Goal: Participate in discussion: Engage in conversation with other users on a specific topic

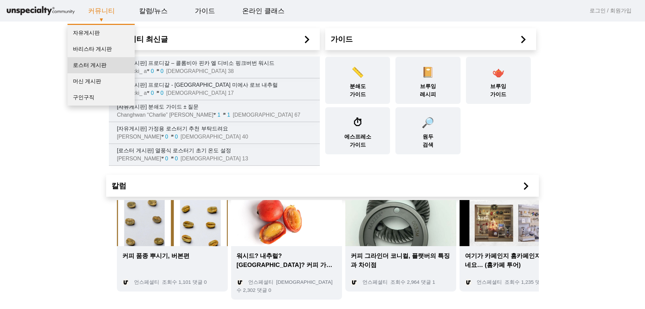
click at [90, 69] on link "로스터 게시판" at bounding box center [101, 65] width 67 height 16
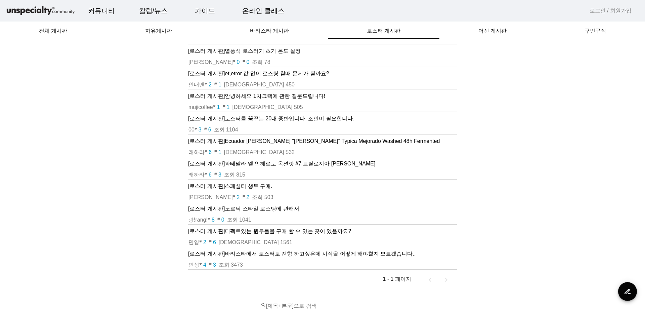
click at [263, 74] on p "[로스터 게시판] et,etror 값 없이 로스팅 할때 문제가 될까요?" at bounding box center [322, 74] width 269 height 8
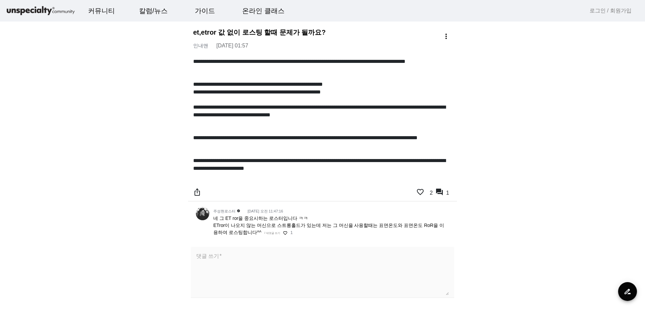
click at [207, 158] on p "**********" at bounding box center [322, 168] width 259 height 23
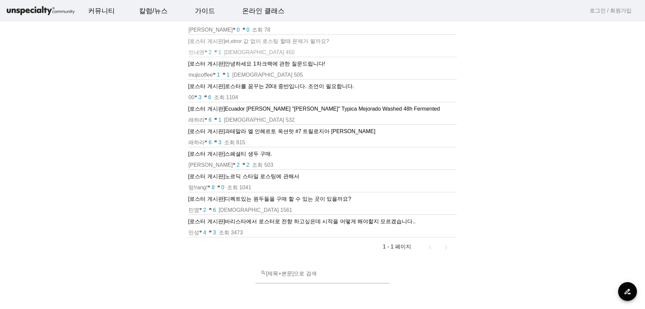
scroll to position [56, 0]
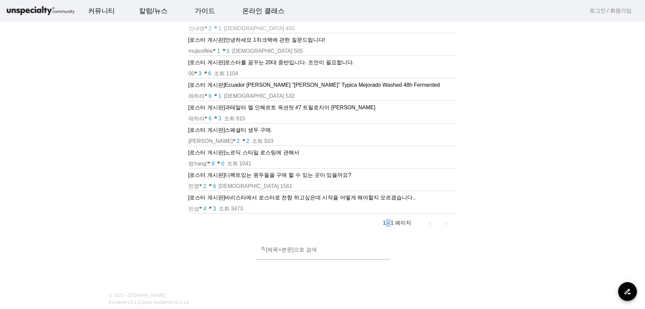
drag, startPoint x: 391, startPoint y: 225, endPoint x: 356, endPoint y: 222, distance: 35.0
click at [356, 222] on div "1 - 1 페이지" at bounding box center [322, 222] width 269 height 19
click at [282, 216] on div "1 - 1 페이지" at bounding box center [322, 222] width 269 height 19
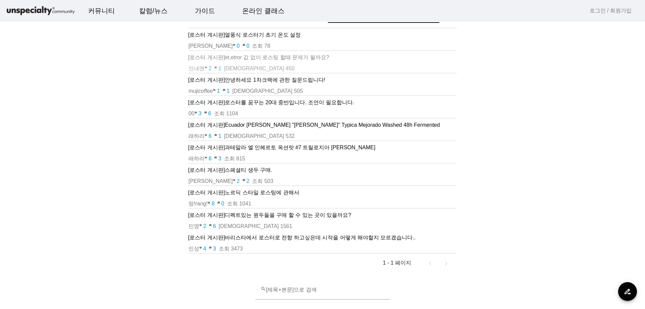
scroll to position [0, 0]
